Goal: Information Seeking & Learning: Learn about a topic

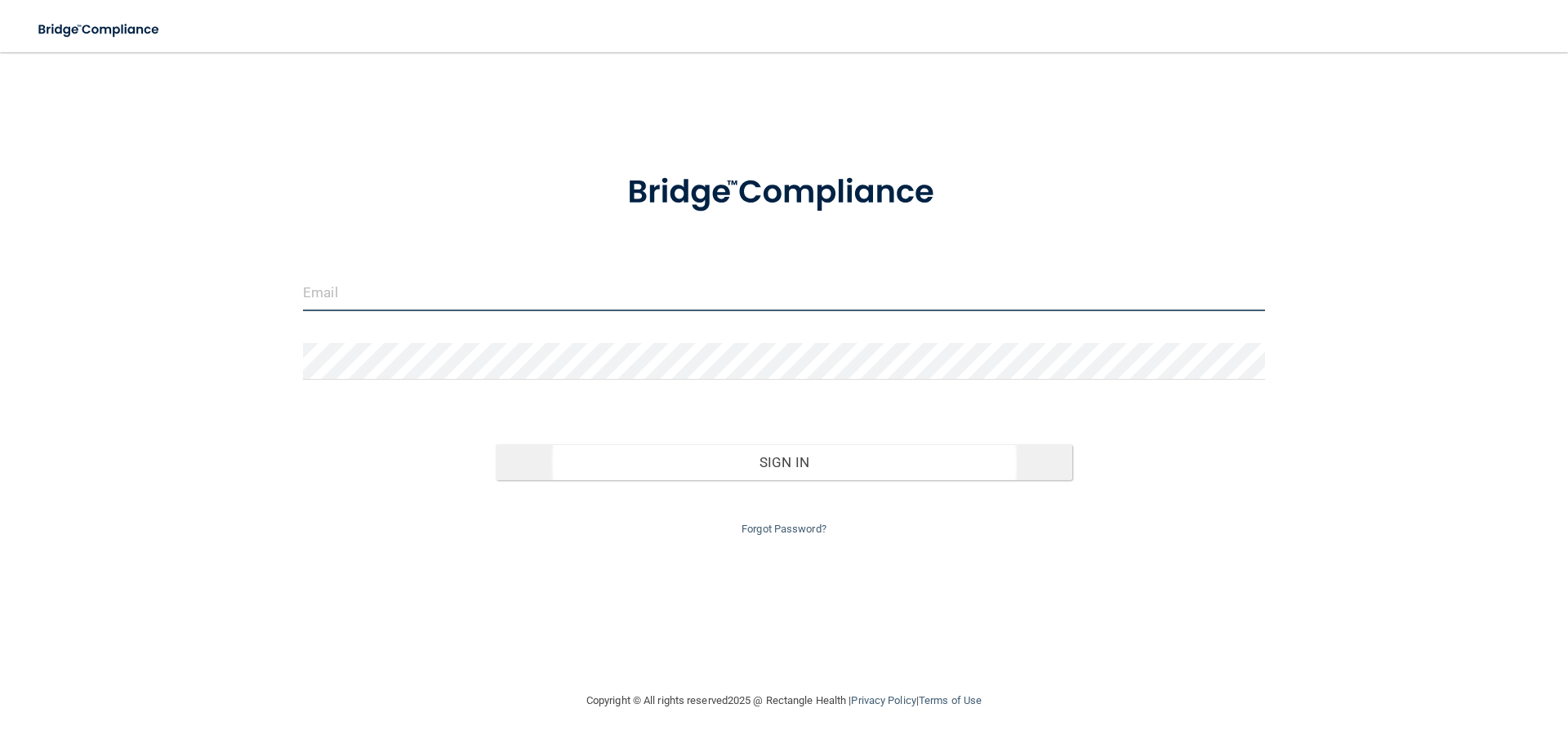
type input "[EMAIL_ADDRESS][DOMAIN_NAME]"
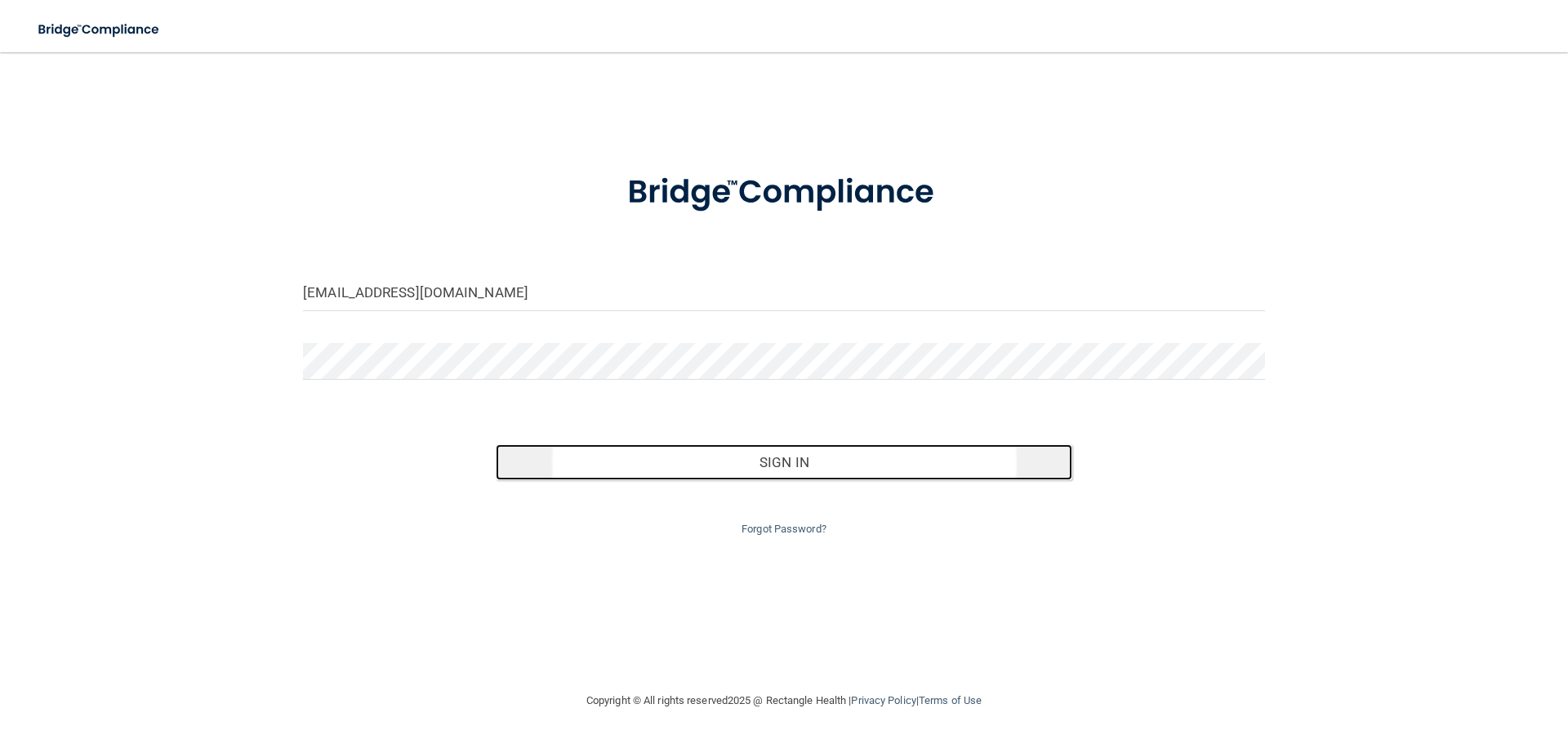
click at [769, 455] on button "Sign In" at bounding box center [784, 462] width 577 height 36
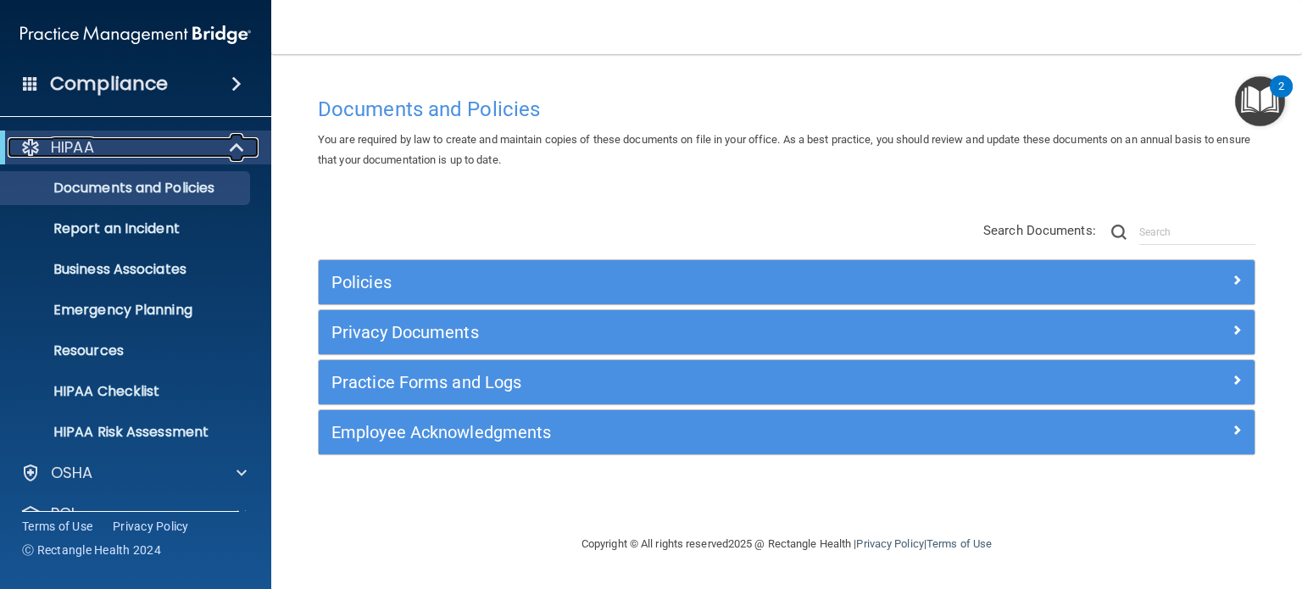
click at [235, 145] on span at bounding box center [238, 147] width 14 height 20
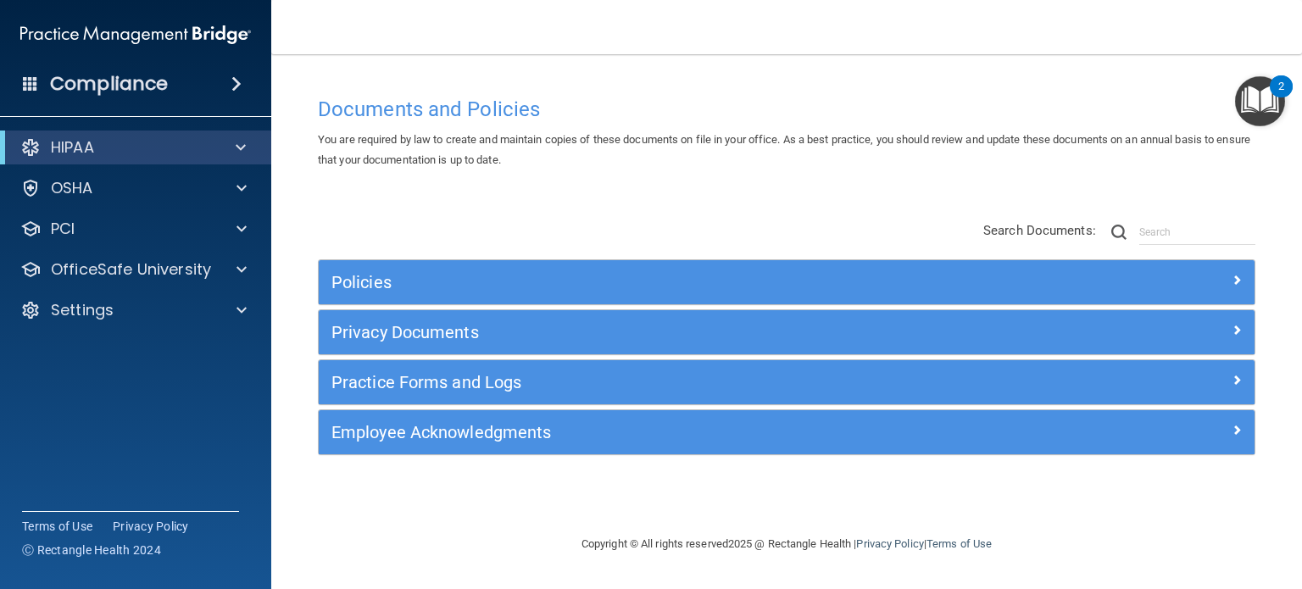
click at [234, 84] on span at bounding box center [236, 84] width 10 height 20
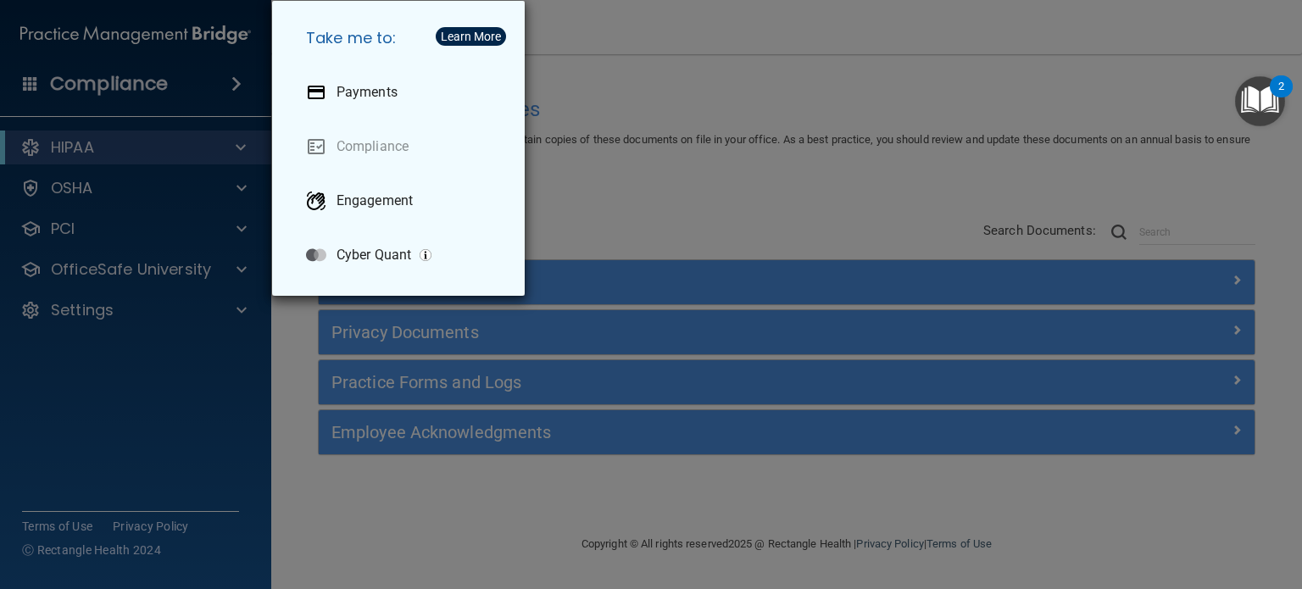
click at [665, 84] on div "Take me to: Payments Compliance Engagement Cyber Quant" at bounding box center [651, 294] width 1302 height 589
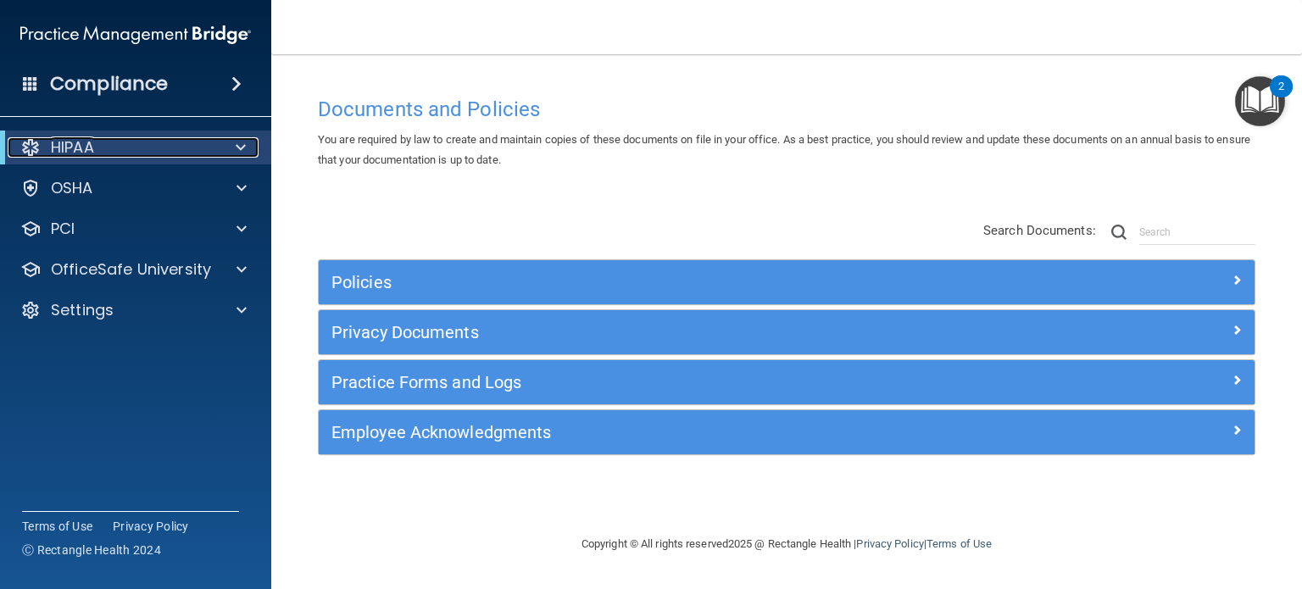
click at [230, 146] on div at bounding box center [238, 147] width 42 height 20
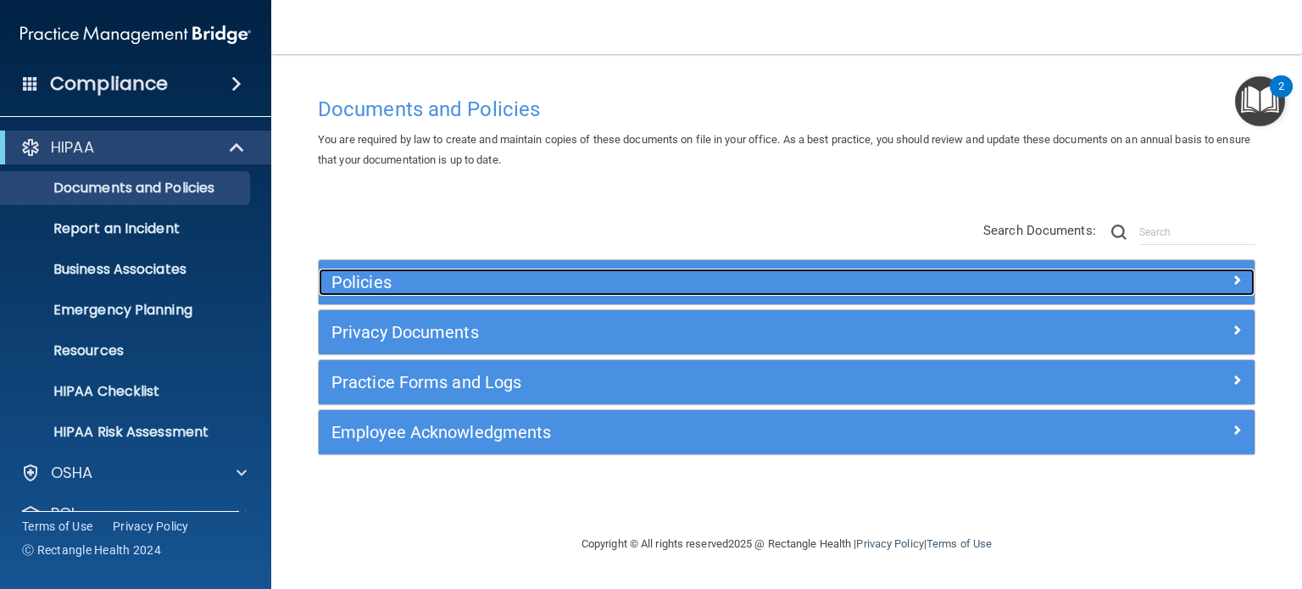
click at [386, 285] on h5 "Policies" at bounding box center [669, 282] width 676 height 19
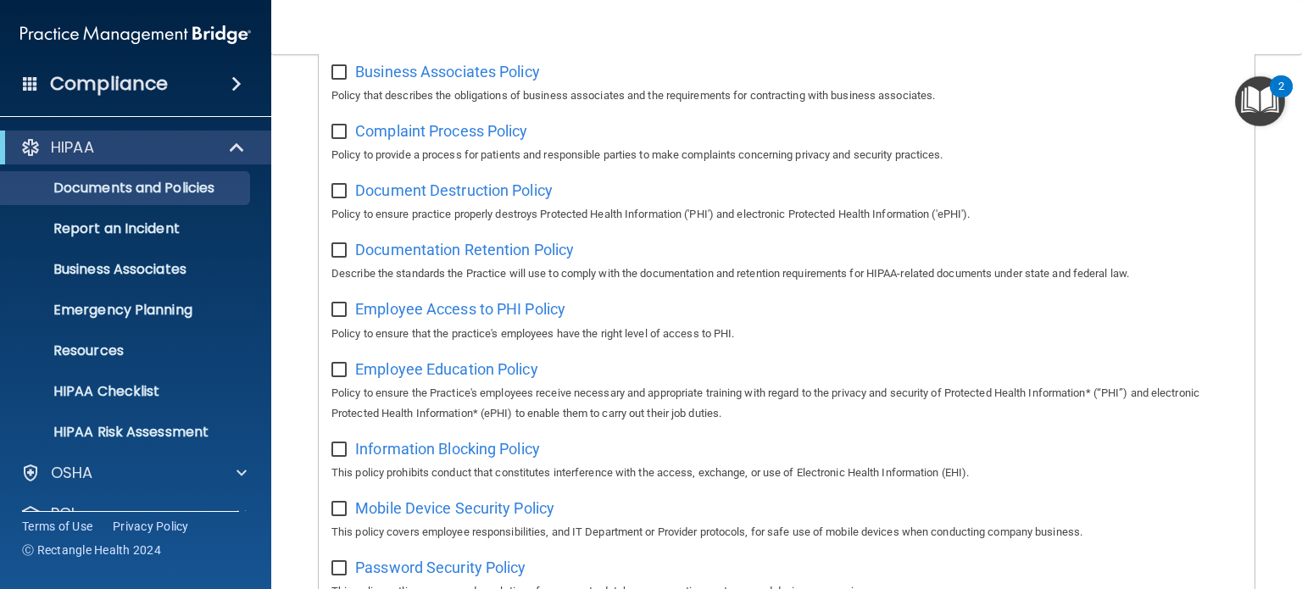
scroll to position [169, 0]
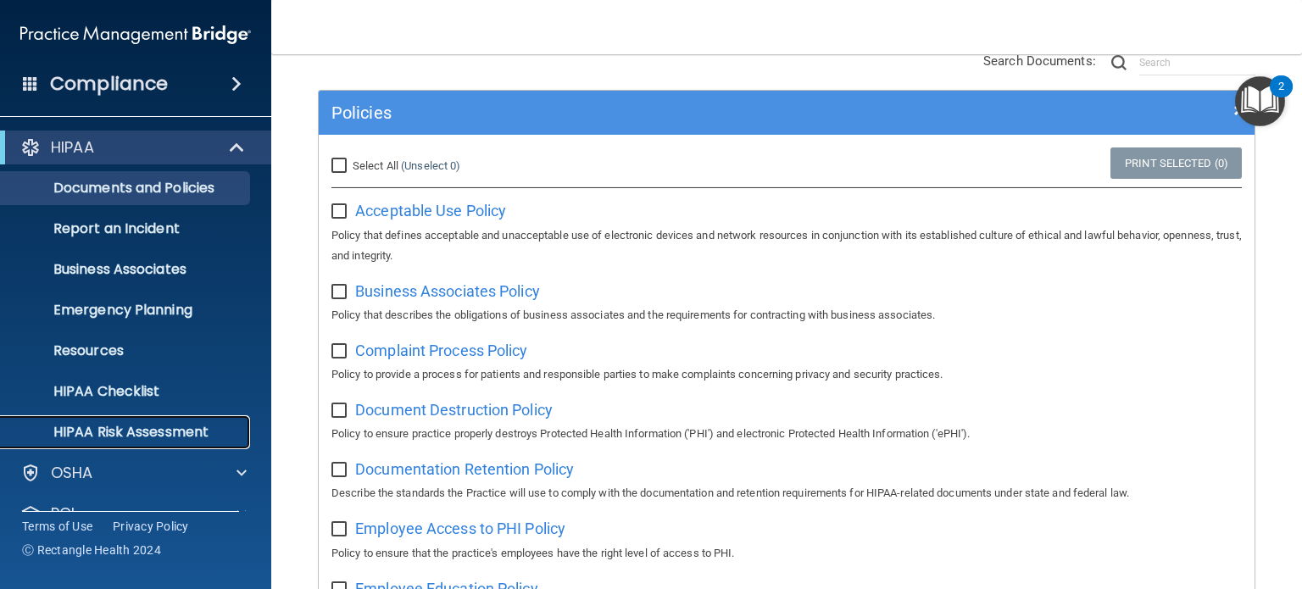
click at [155, 431] on p "HIPAA Risk Assessment" at bounding box center [126, 432] width 231 height 17
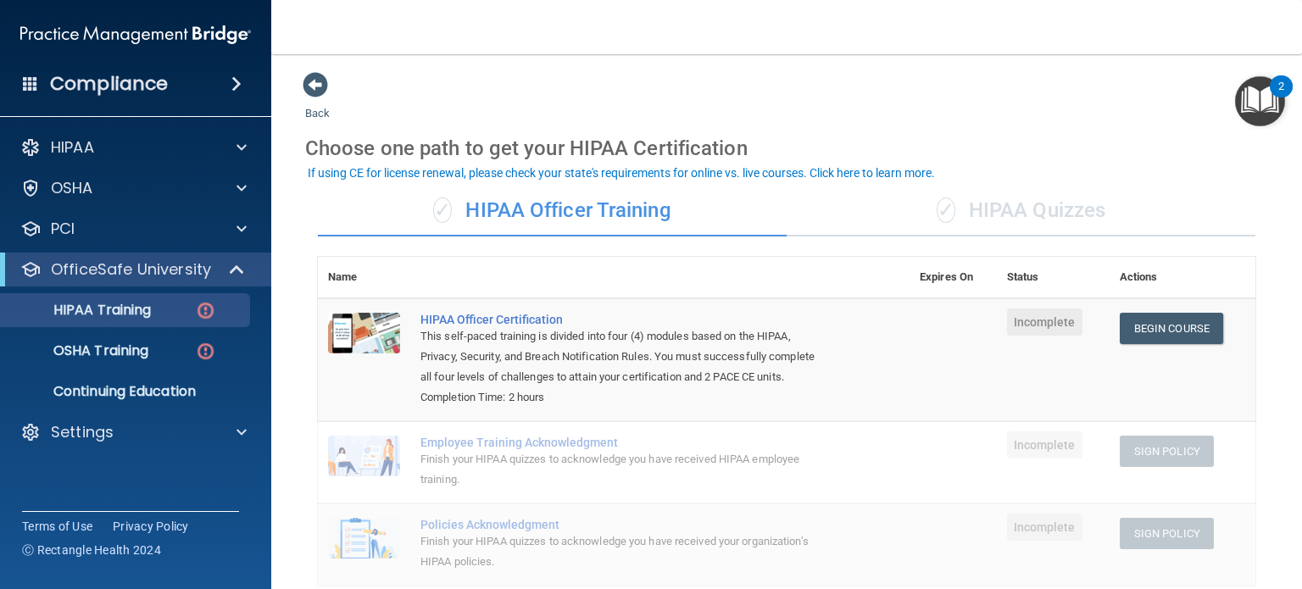
click at [983, 205] on div "✓ HIPAA Quizzes" at bounding box center [1020, 211] width 469 height 51
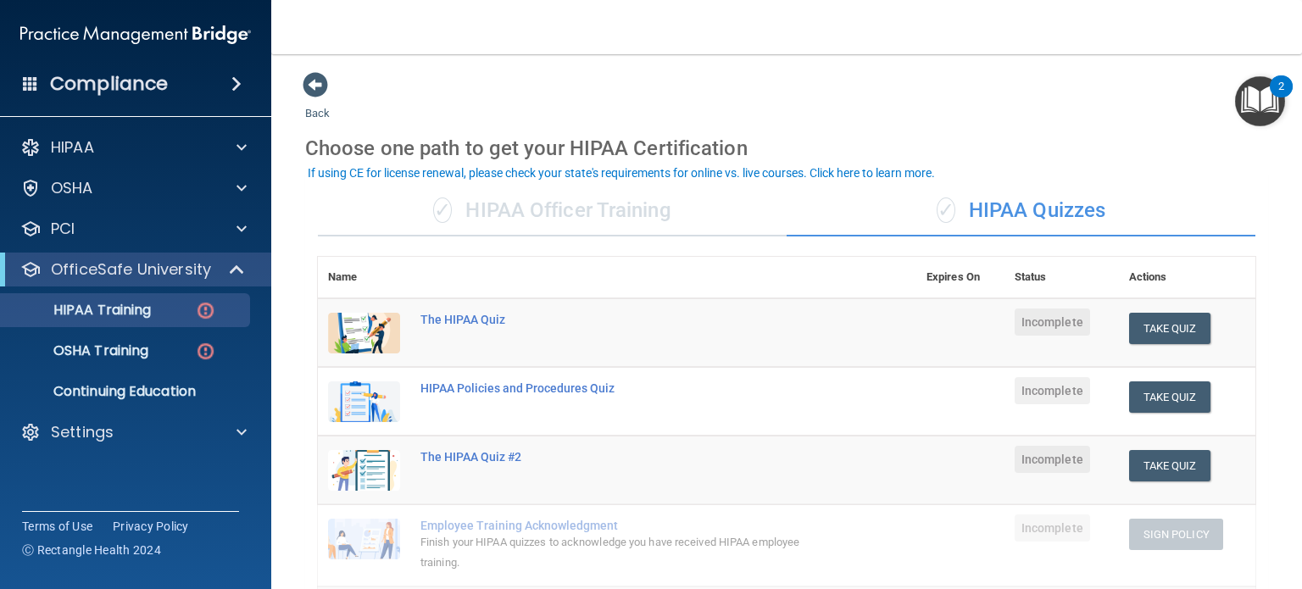
click at [612, 207] on div "✓ HIPAA Officer Training" at bounding box center [552, 211] width 469 height 51
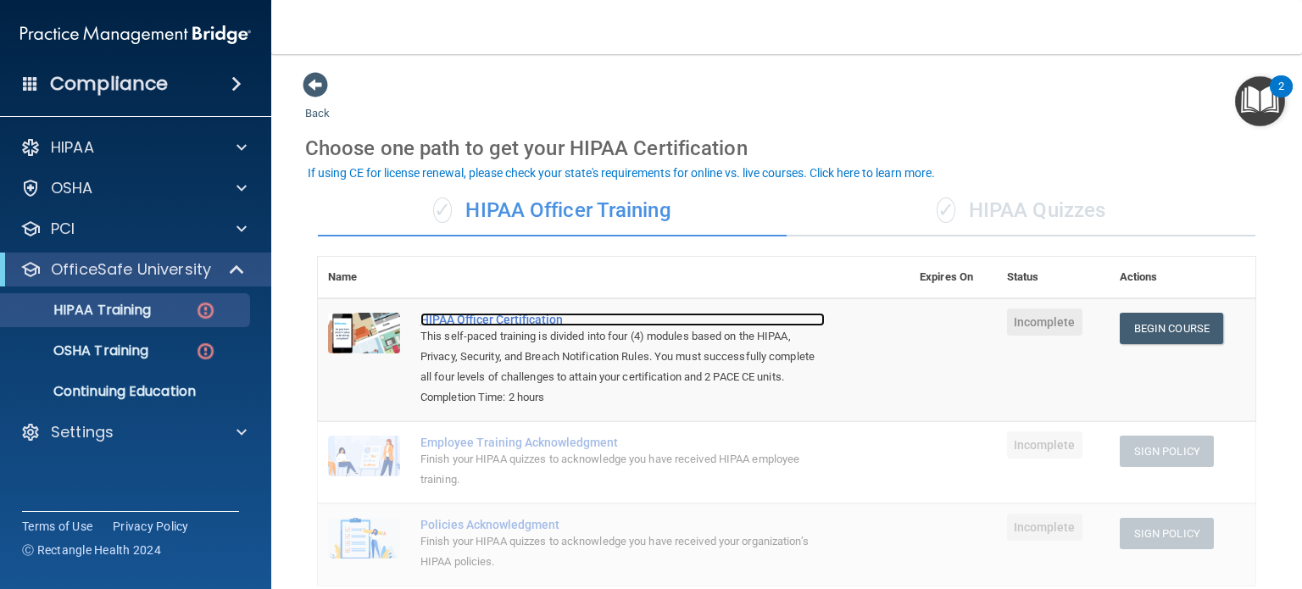
click at [472, 325] on div "HIPAA Officer Certification" at bounding box center [622, 320] width 404 height 14
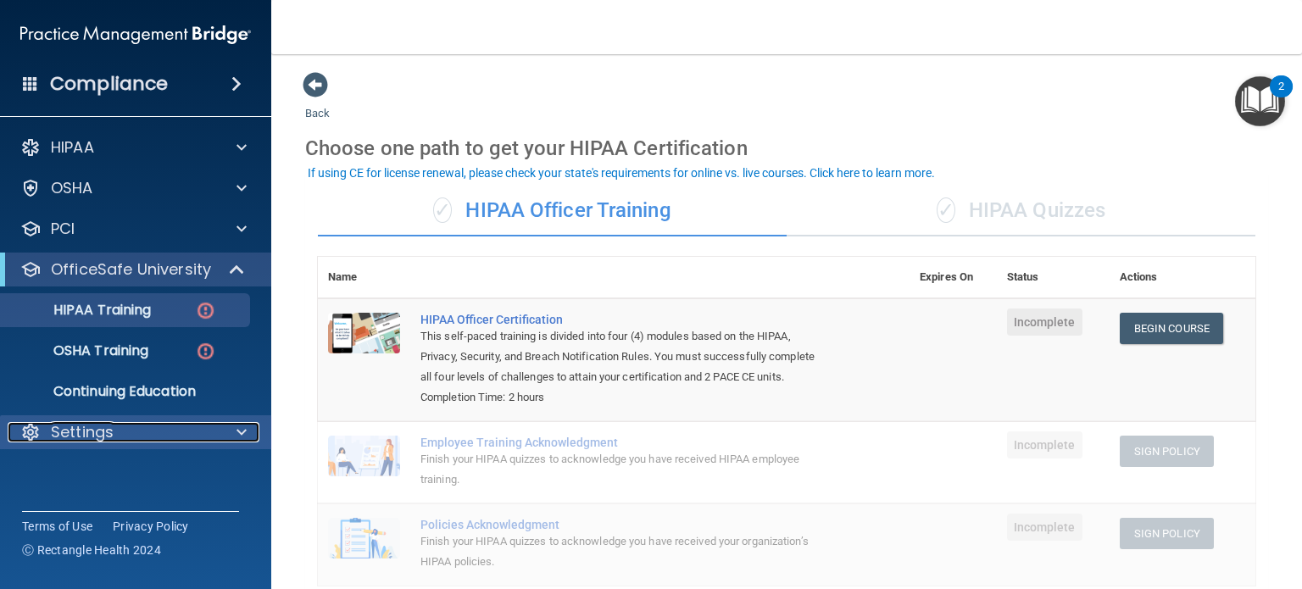
click at [229, 432] on div at bounding box center [239, 432] width 42 height 20
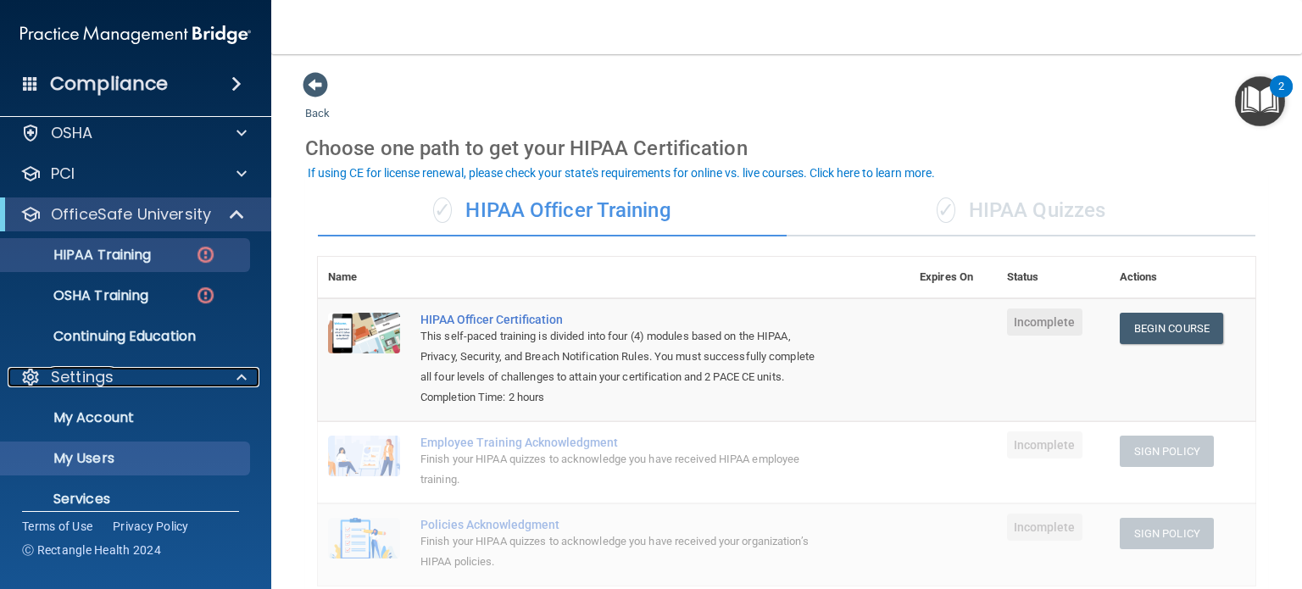
scroll to position [85, 0]
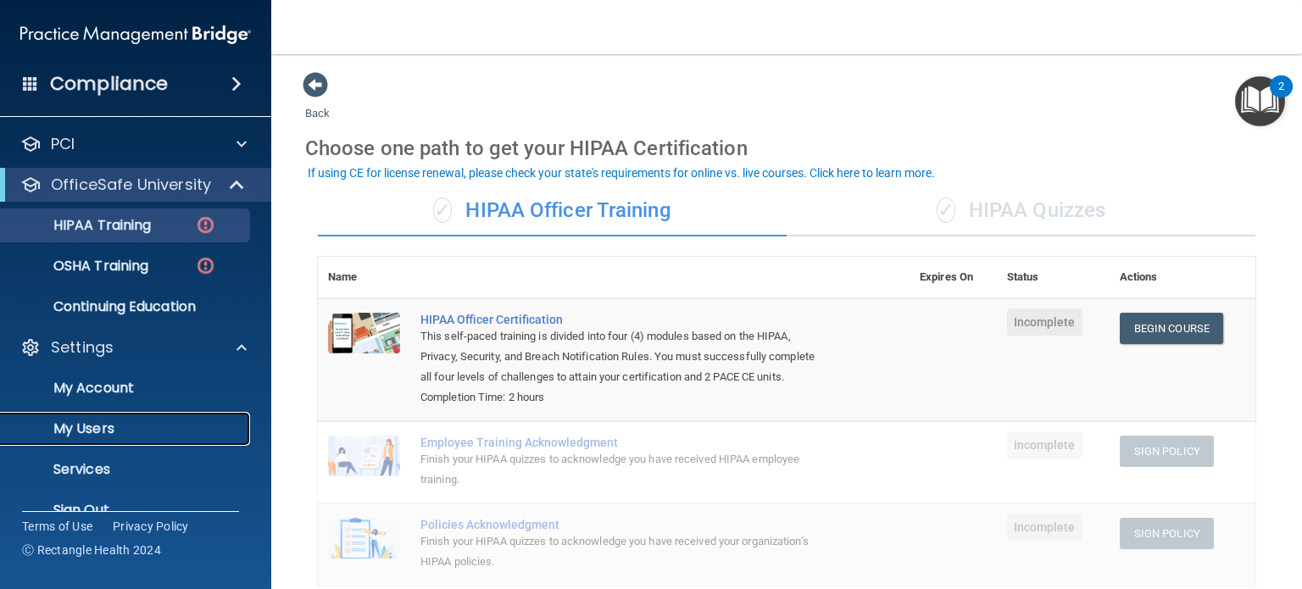
click at [131, 433] on p "My Users" at bounding box center [126, 428] width 231 height 17
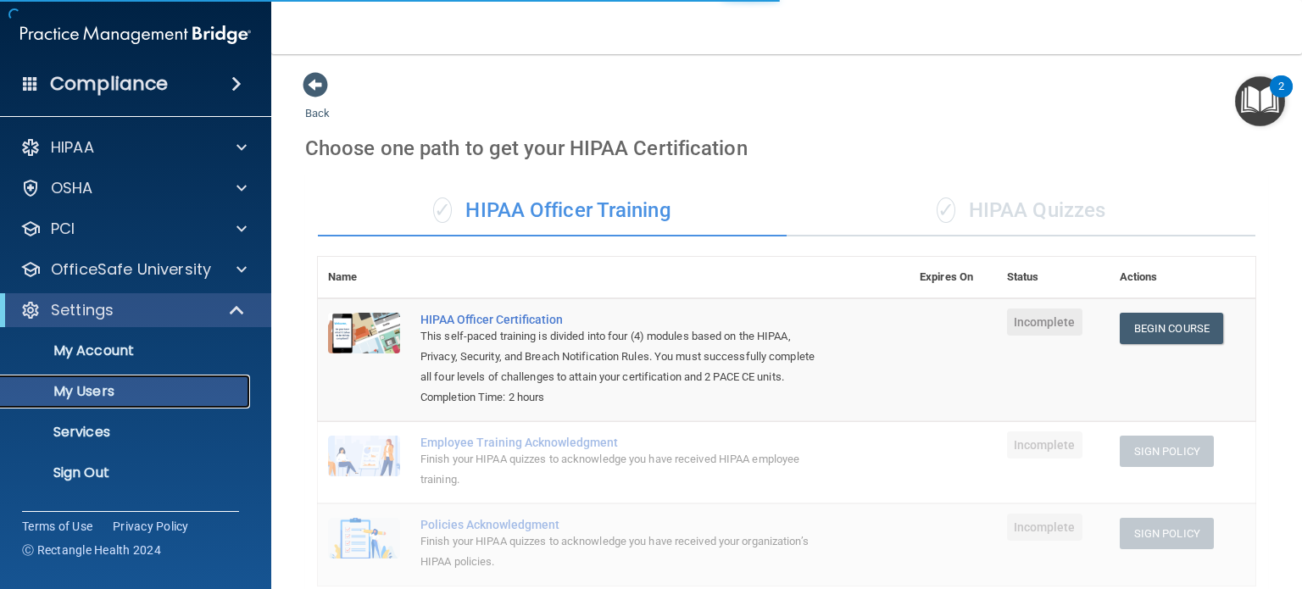
select select "20"
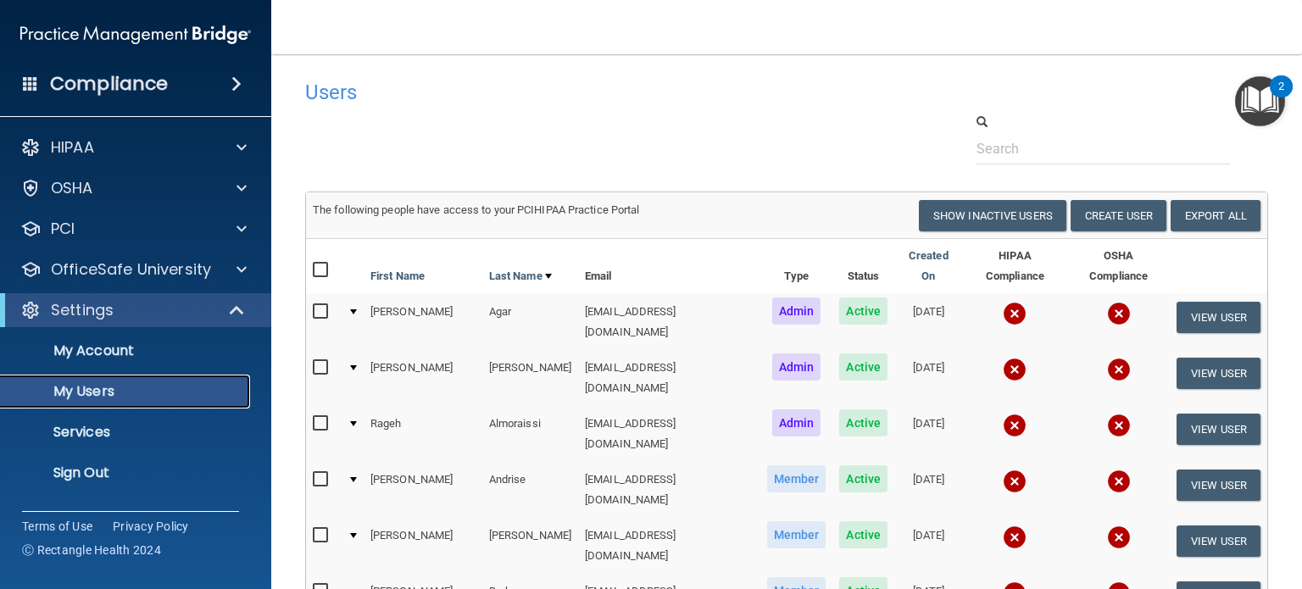
scroll to position [85, 0]
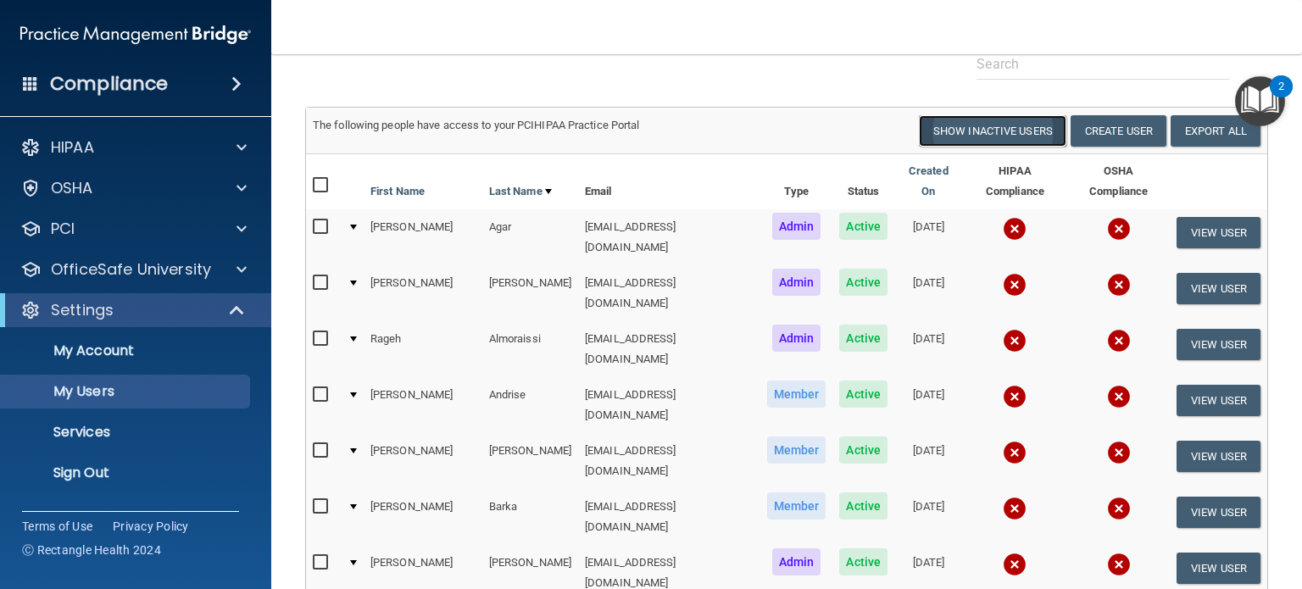
click at [966, 128] on button "Show Inactive Users" at bounding box center [992, 130] width 147 height 31
select select "20"
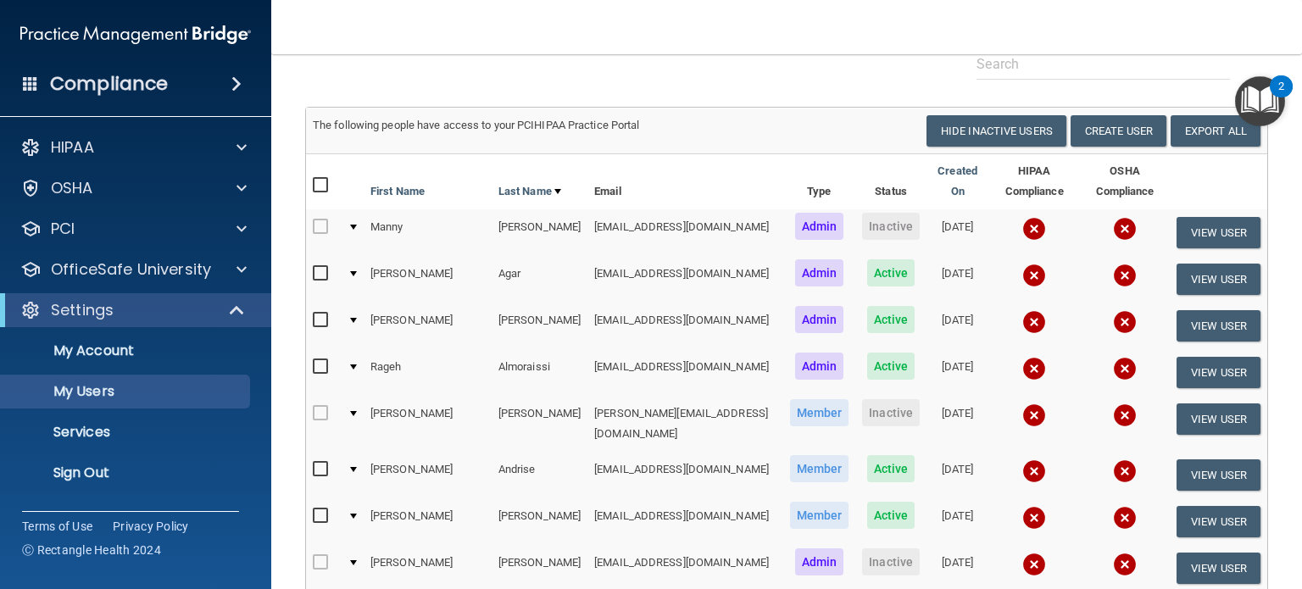
drag, startPoint x: 739, startPoint y: 238, endPoint x: 930, endPoint y: 233, distance: 190.7
click at [930, 233] on tr "Manny Adams madams@rectanglehealth.com Admin Inactive 07/14/2022 View User" at bounding box center [786, 232] width 961 height 47
click at [961, 134] on button "Hide Inactive Users" at bounding box center [996, 130] width 140 height 31
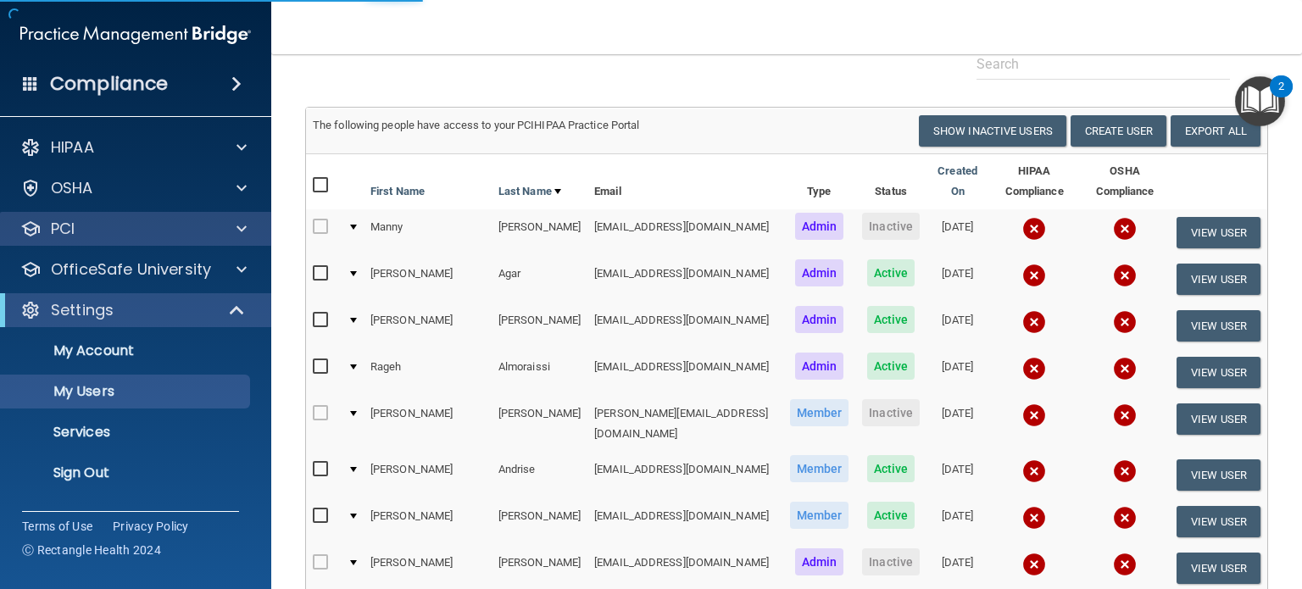
select select "20"
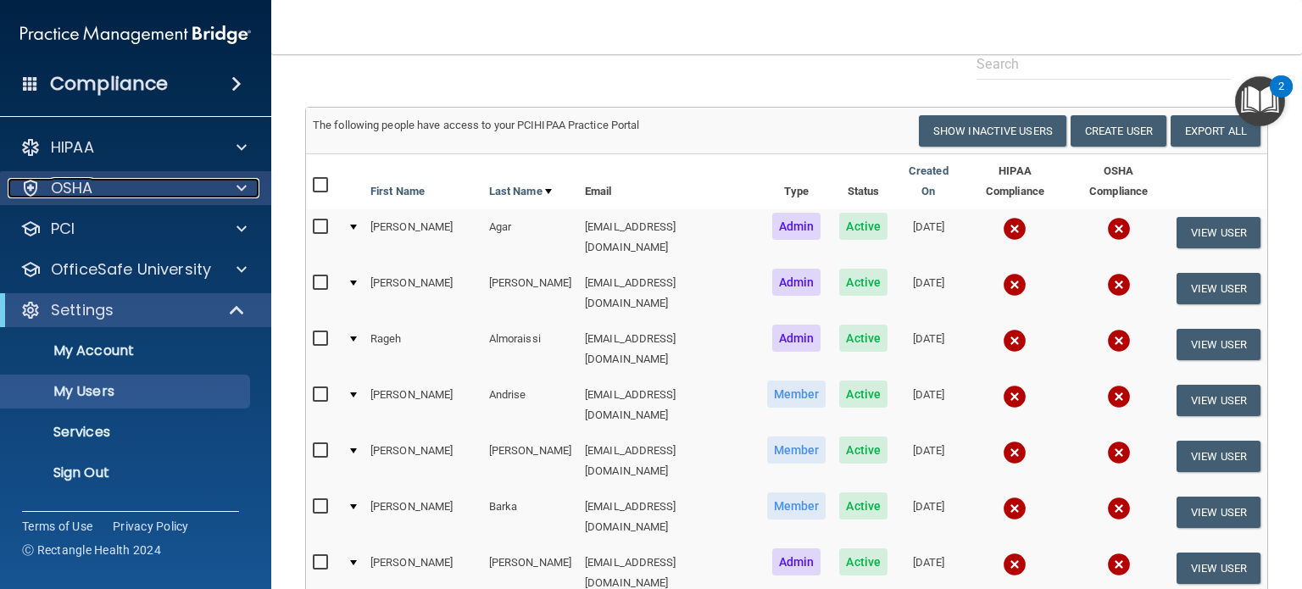
click at [239, 189] on span at bounding box center [241, 188] width 10 height 20
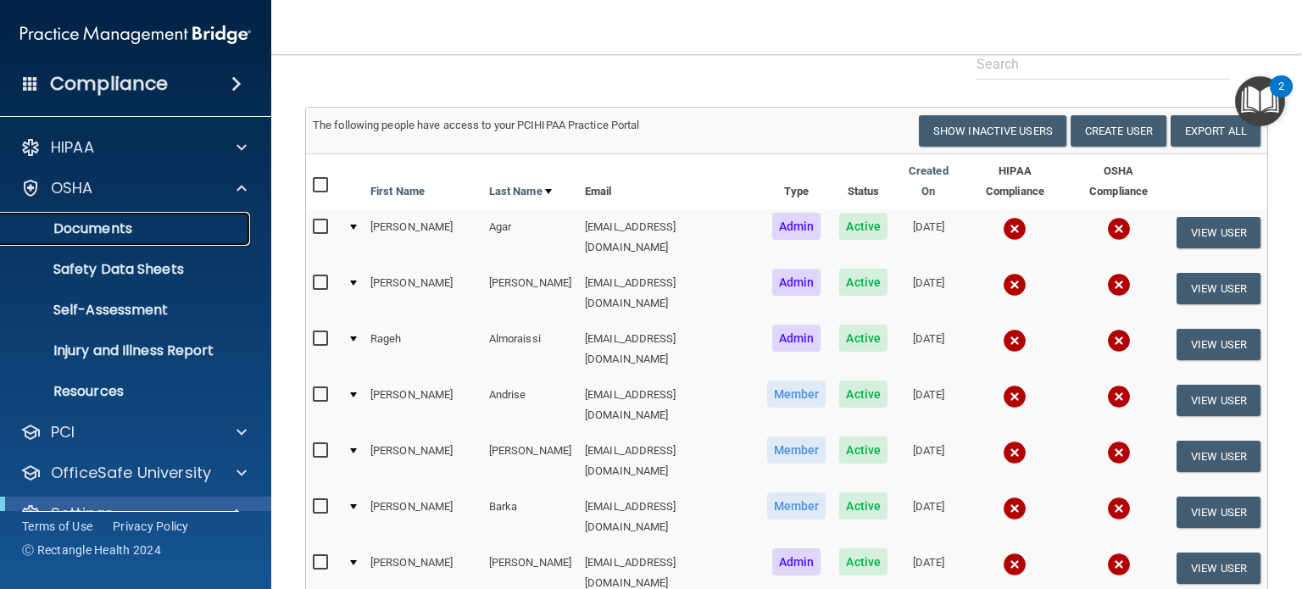
click at [154, 236] on p "Documents" at bounding box center [126, 228] width 231 height 17
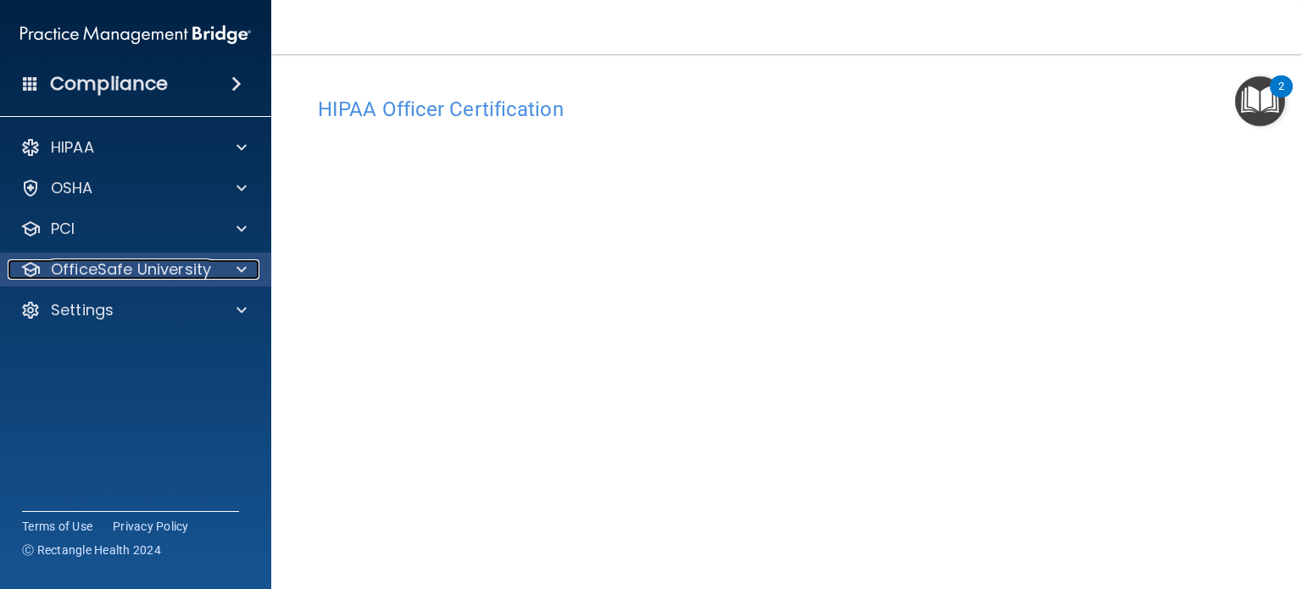
click at [237, 272] on span at bounding box center [241, 269] width 10 height 20
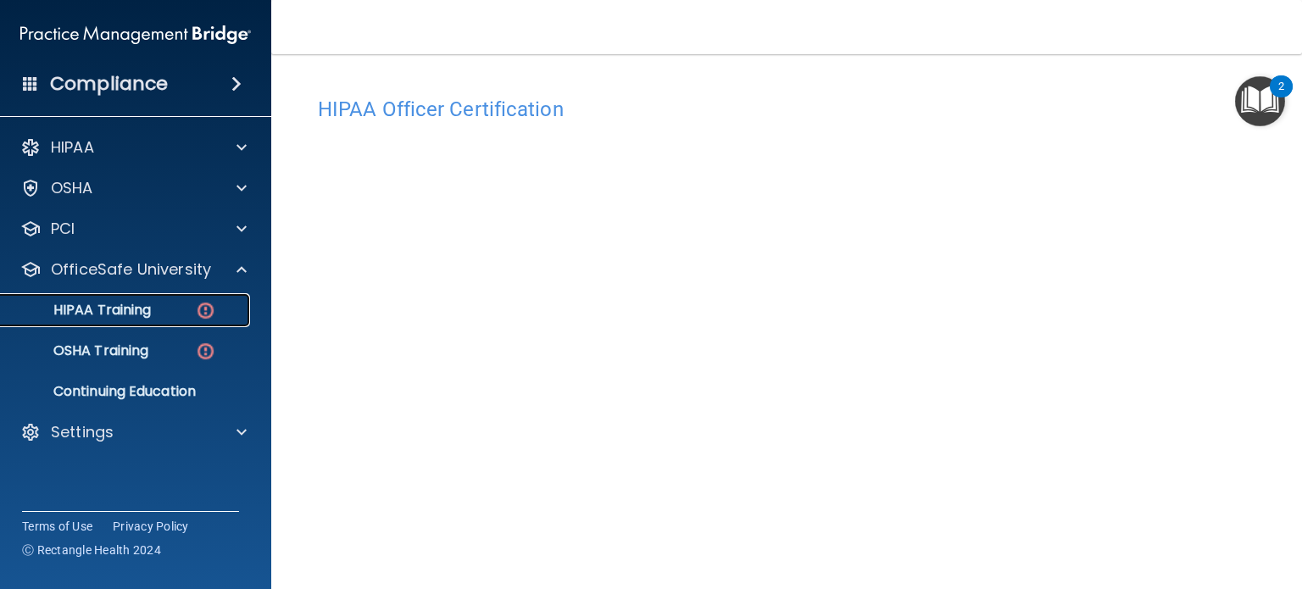
click at [137, 318] on p "HIPAA Training" at bounding box center [81, 310] width 140 height 17
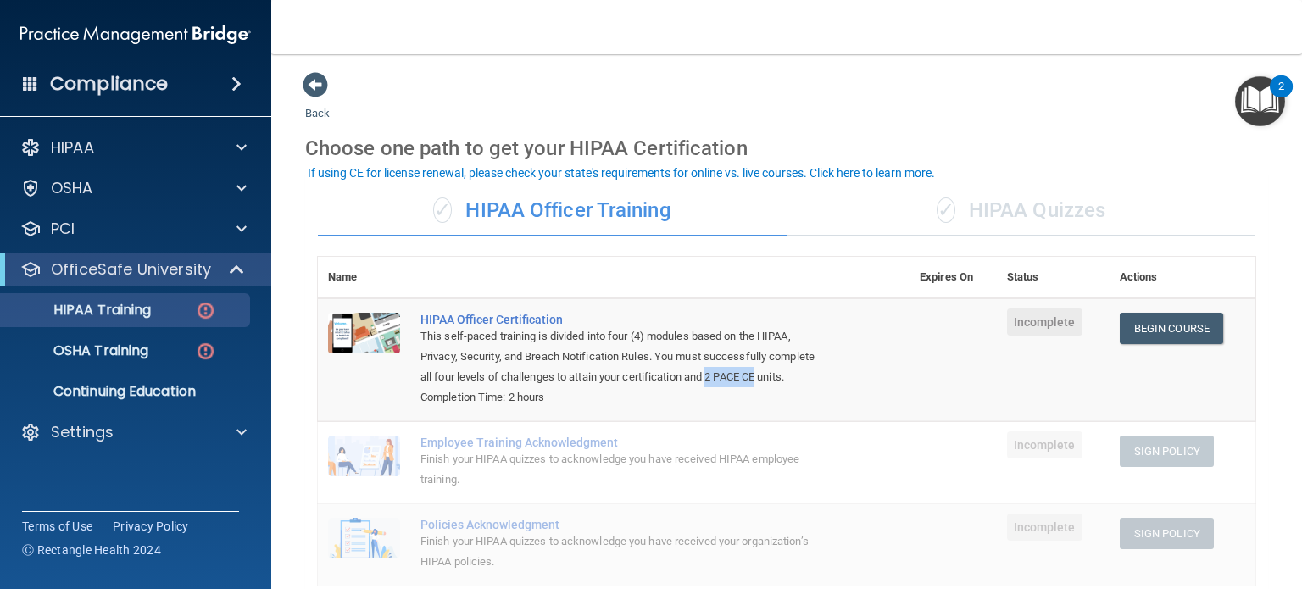
drag, startPoint x: 818, startPoint y: 378, endPoint x: 830, endPoint y: 380, distance: 12.0
click at [830, 380] on td "HIPAA Officer Certification This self-paced training is divided into four (4) m…" at bounding box center [659, 359] width 499 height 123
click at [719, 377] on div "This self-paced training is divided into four (4) modules based on the HIPAA, P…" at bounding box center [622, 356] width 404 height 61
drag, startPoint x: 758, startPoint y: 377, endPoint x: 811, endPoint y: 383, distance: 52.9
click at [811, 383] on div "This self-paced training is divided into four (4) modules based on the HIPAA, P…" at bounding box center [622, 356] width 404 height 61
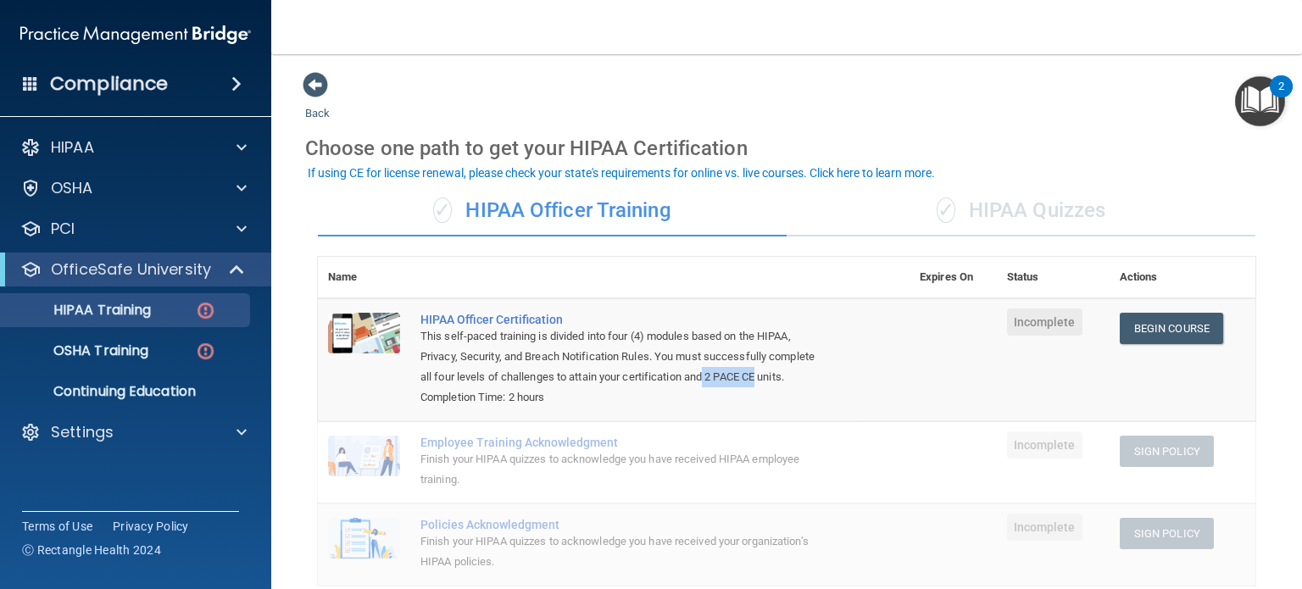
click at [801, 373] on div "This self-paced training is divided into four (4) modules based on the HIPAA, P…" at bounding box center [622, 356] width 404 height 61
click at [153, 396] on p "Continuing Education" at bounding box center [126, 391] width 231 height 17
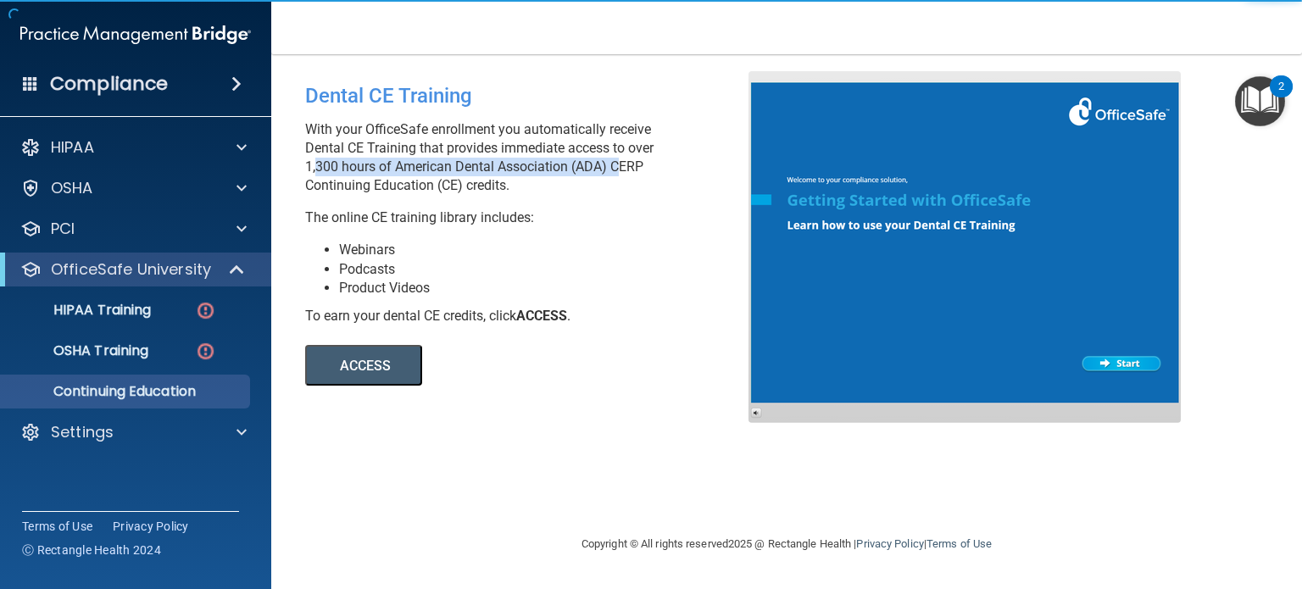
drag, startPoint x: 309, startPoint y: 167, endPoint x: 613, endPoint y: 169, distance: 303.4
click at [613, 169] on p "With your OfficeSafe enrollment you automatically receive Dental CE Training th…" at bounding box center [533, 157] width 456 height 75
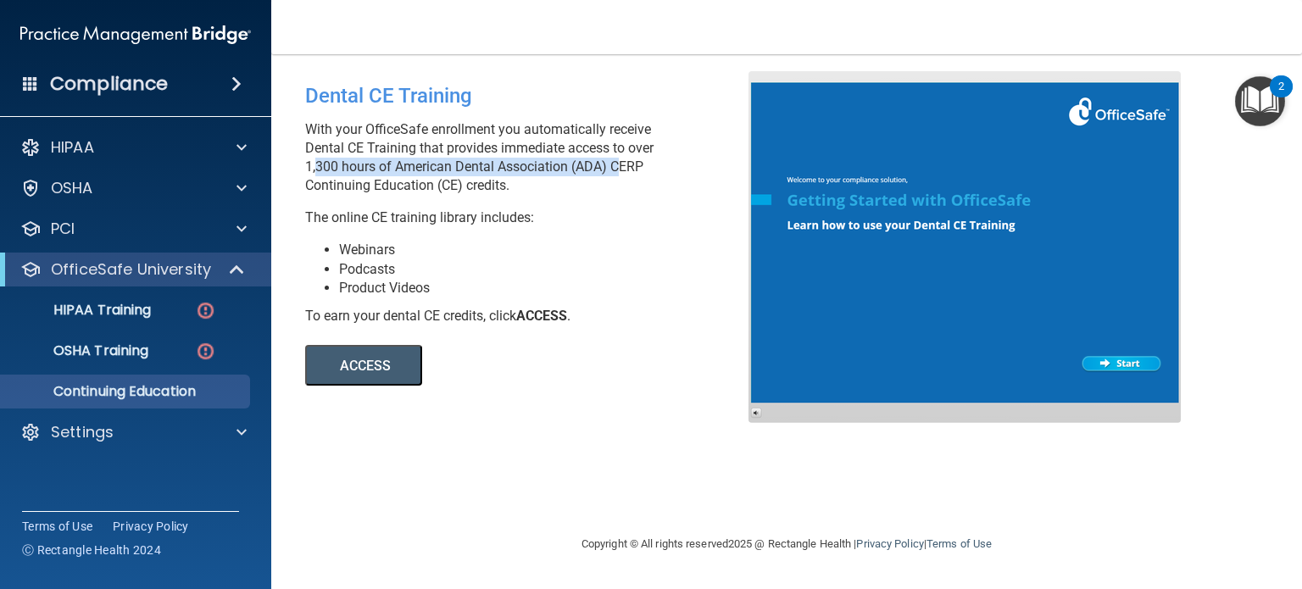
click at [386, 364] on button "ACCESS" at bounding box center [363, 365] width 117 height 41
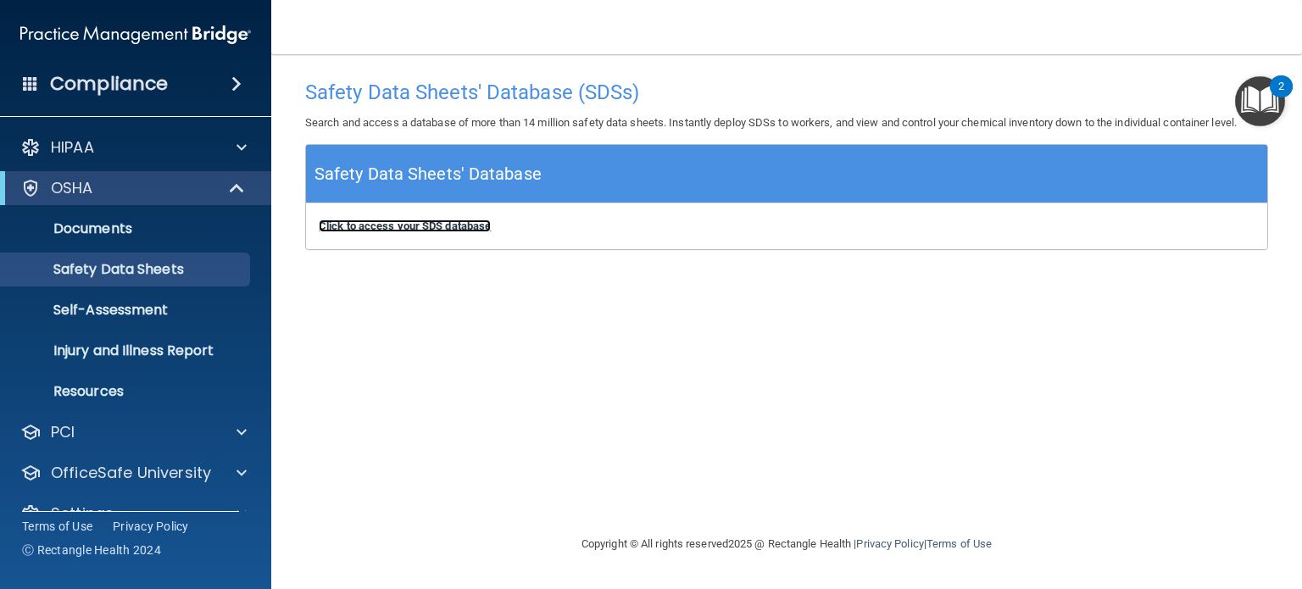
click at [431, 224] on b "Click to access your SDS database" at bounding box center [405, 225] width 172 height 13
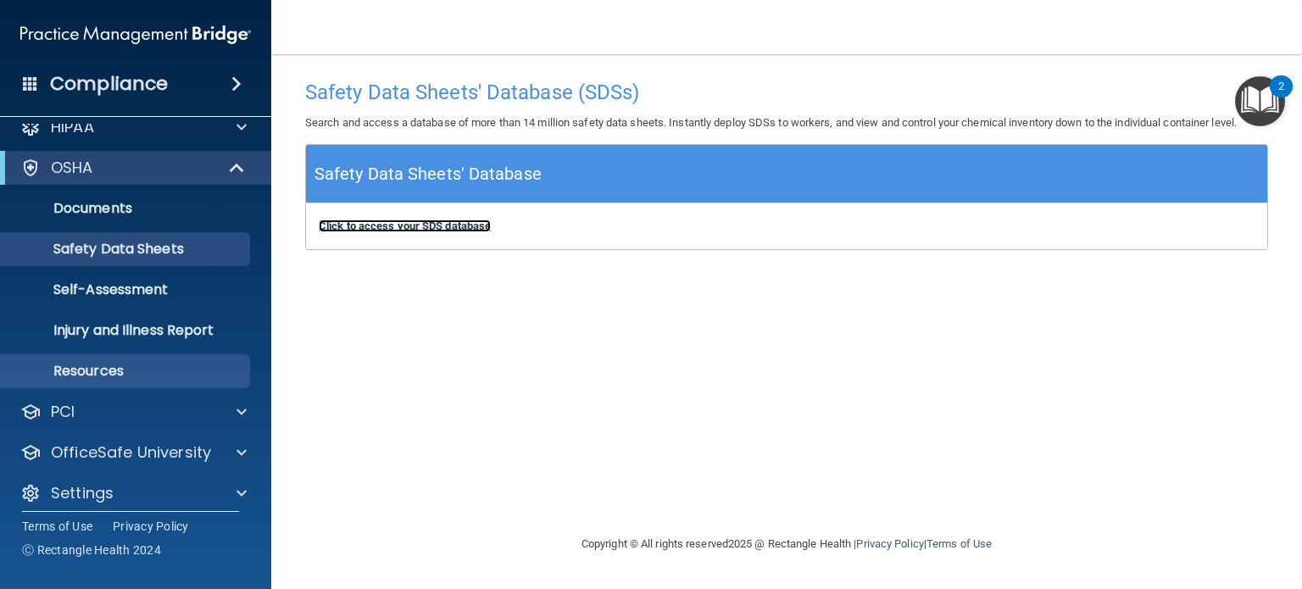
scroll to position [32, 0]
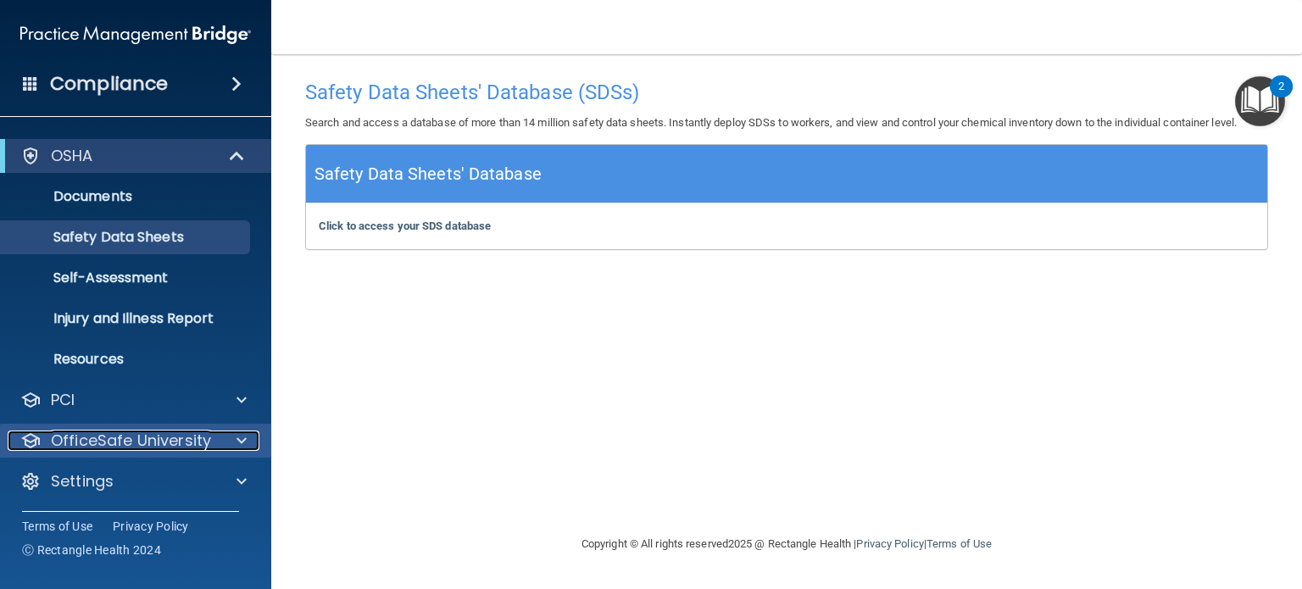
click at [194, 436] on p "OfficeSafe University" at bounding box center [131, 440] width 160 height 20
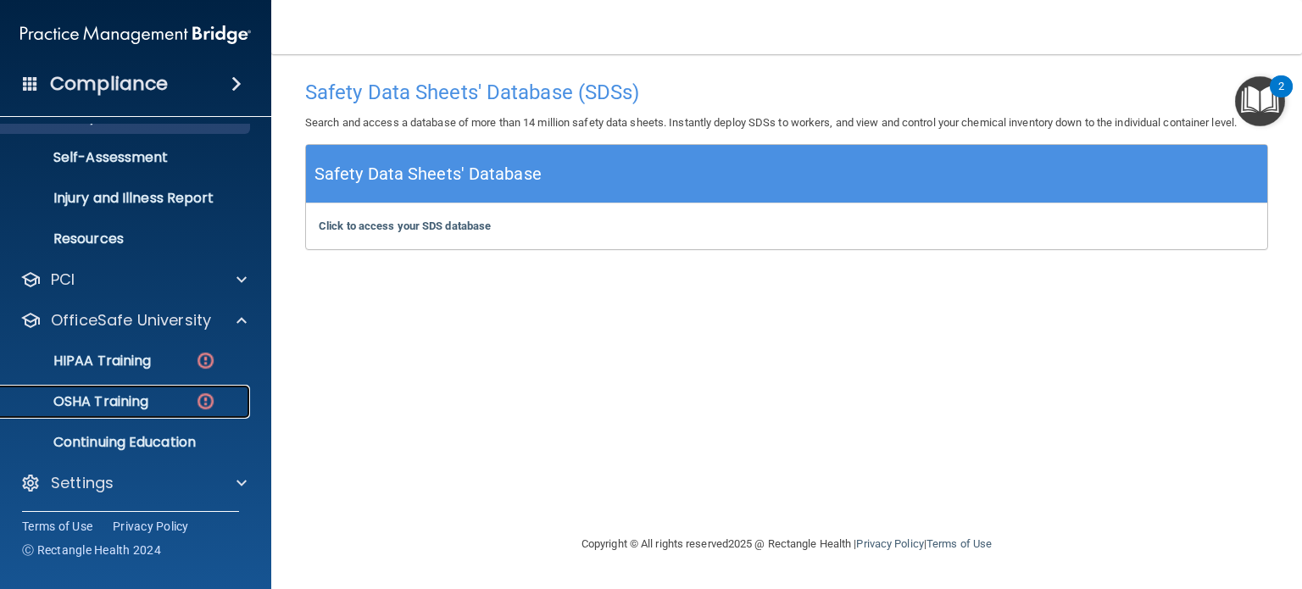
drag, startPoint x: 153, startPoint y: 396, endPoint x: 194, endPoint y: 399, distance: 40.8
click at [153, 396] on div "OSHA Training" at bounding box center [126, 401] width 231 height 17
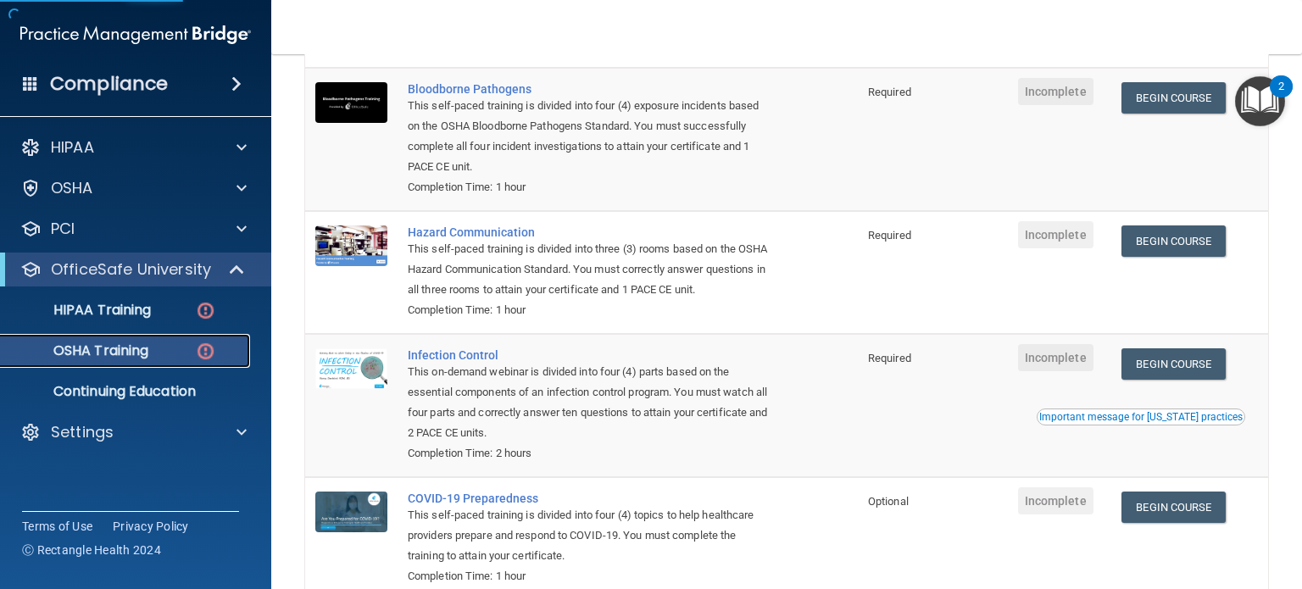
scroll to position [85, 0]
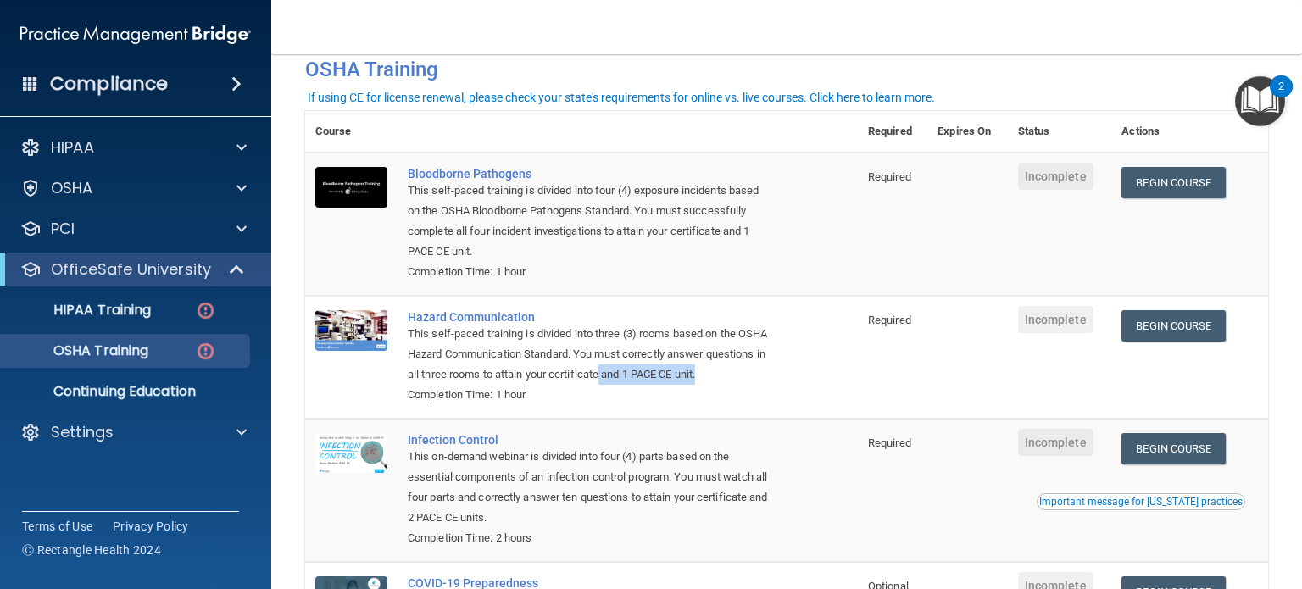
drag, startPoint x: 700, startPoint y: 371, endPoint x: 783, endPoint y: 369, distance: 83.1
click at [783, 369] on td "Hazard Communication This self-paced training is divided into three (3) rooms b…" at bounding box center [627, 357] width 460 height 123
click at [232, 269] on span at bounding box center [238, 269] width 14 height 20
